Goal: Information Seeking & Learning: Learn about a topic

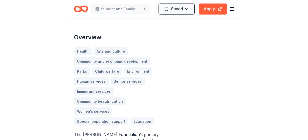
scroll to position [134, 0]
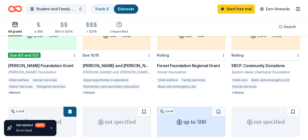
scroll to position [36, 0]
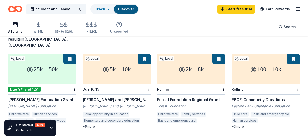
click at [64, 54] on button at bounding box center [69, 59] width 13 height 10
click at [71, 54] on button at bounding box center [69, 59] width 13 height 10
click at [124, 66] on div "5k – 10k" at bounding box center [116, 69] width 68 height 30
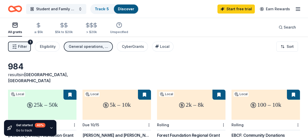
scroll to position [0, 0]
click at [172, 102] on div "100 – 10k" at bounding box center [265, 105] width 68 height 30
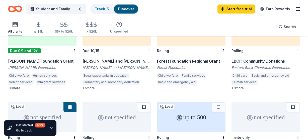
scroll to position [67, 0]
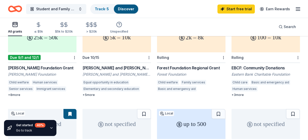
click at [72, 52] on div at bounding box center [73, 57] width 5 height 10
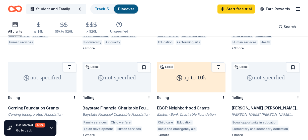
scroll to position [200, 0]
click at [107, 79] on div "not specified" at bounding box center [116, 78] width 68 height 30
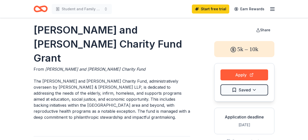
scroll to position [5, 0]
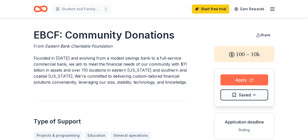
click at [231, 77] on button "Apply" at bounding box center [244, 79] width 48 height 11
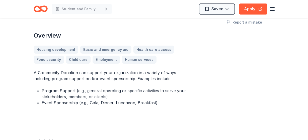
scroll to position [138, 0]
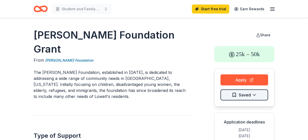
click at [238, 94] on html "Student and Family advocacy Start free trial Earn Rewards [PERSON_NAME] Foundat…" at bounding box center [154, 70] width 308 height 140
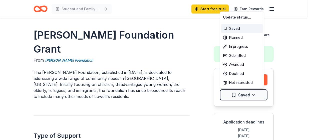
click at [249, 31] on div "Saved" at bounding box center [242, 28] width 42 height 9
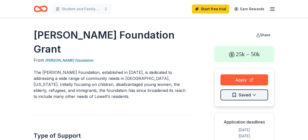
click at [256, 95] on html "Student and Family advocacy Start free trial Earn Rewards [PERSON_NAME] Foundat…" at bounding box center [154, 70] width 308 height 140
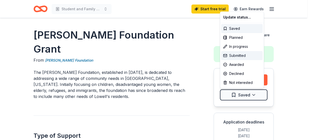
click at [252, 55] on div "Submitted" at bounding box center [242, 55] width 42 height 9
click at [179, 111] on html "Student and Family advocacy Start free trial Earn Rewards Theodore Edson Parker…" at bounding box center [155, 70] width 311 height 140
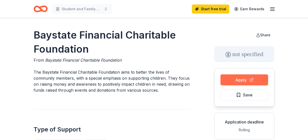
click at [227, 81] on button "Apply" at bounding box center [244, 79] width 48 height 11
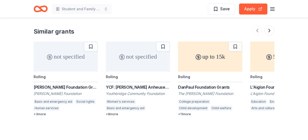
scroll to position [451, 0]
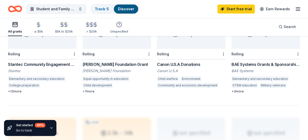
scroll to position [457, 0]
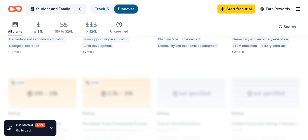
click at [11, 30] on div "All grants" at bounding box center [15, 32] width 14 height 4
click at [235, 9] on link "Start free trial" at bounding box center [235, 9] width 37 height 9
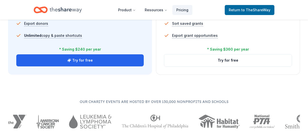
scroll to position [398, 0]
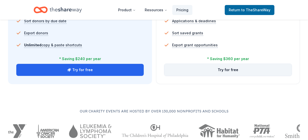
click at [222, 69] on button "Try for free" at bounding box center [227, 70] width 127 height 12
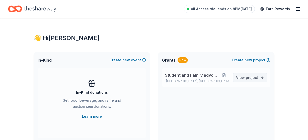
click at [247, 75] on span "View project" at bounding box center [247, 78] width 22 height 6
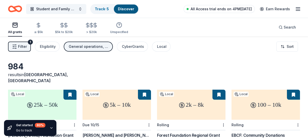
click at [251, 11] on span "All Access trial ends on 4PM, 8/23" at bounding box center [220, 9] width 61 height 6
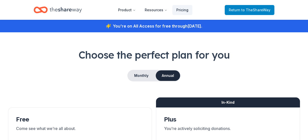
click at [257, 10] on span "to TheShareWay" at bounding box center [255, 10] width 29 height 4
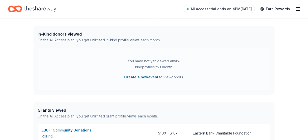
scroll to position [123, 0]
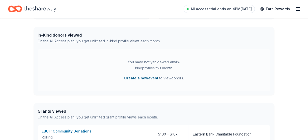
click at [149, 78] on button "Create a new event" at bounding box center [141, 78] width 34 height 6
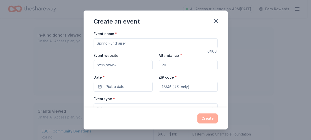
click at [150, 42] on input "Event name *" at bounding box center [156, 43] width 124 height 10
click at [218, 20] on icon "button" at bounding box center [216, 21] width 7 height 7
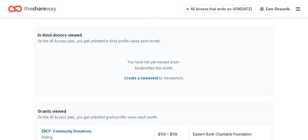
click at [297, 8] on icon "button" at bounding box center [298, 9] width 6 height 6
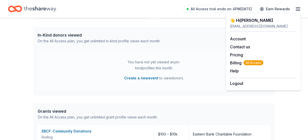
drag, startPoint x: 95, startPoint y: 49, endPoint x: 86, endPoint y: 42, distance: 11.6
click at [95, 49] on div "You have not yet viewed any in-kind profiles this month. Create a new event to …" at bounding box center [154, 70] width 232 height 42
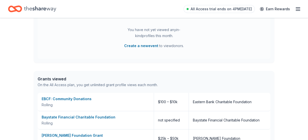
scroll to position [157, 0]
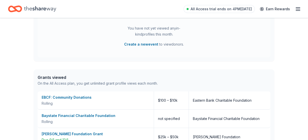
click at [54, 75] on div "Grants viewed" at bounding box center [98, 77] width 120 height 6
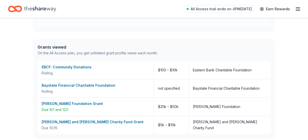
scroll to position [204, 0]
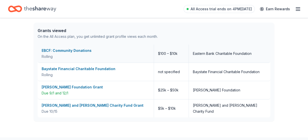
click at [160, 56] on div "$100 – $10k" at bounding box center [171, 54] width 35 height 18
click at [71, 53] on div "EBCF: Community Donations" at bounding box center [96, 51] width 108 height 6
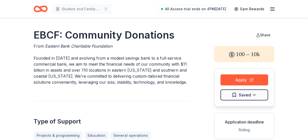
click at [270, 10] on icon "button" at bounding box center [272, 9] width 6 height 6
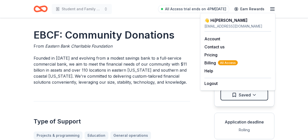
click at [135, 15] on div "Student and Family advocacy All Access trial ends on 4PM[DATE] Earn Rewards" at bounding box center [154, 9] width 256 height 18
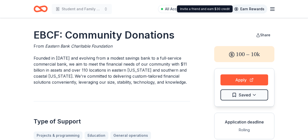
click at [266, 9] on link "Earn Rewards" at bounding box center [249, 9] width 36 height 9
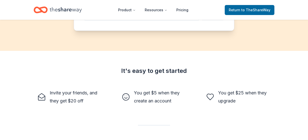
scroll to position [5, 0]
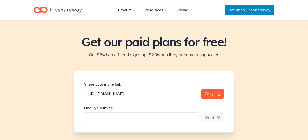
click at [257, 10] on span "to TheShareWay" at bounding box center [255, 10] width 29 height 4
